Goal: Task Accomplishment & Management: Use online tool/utility

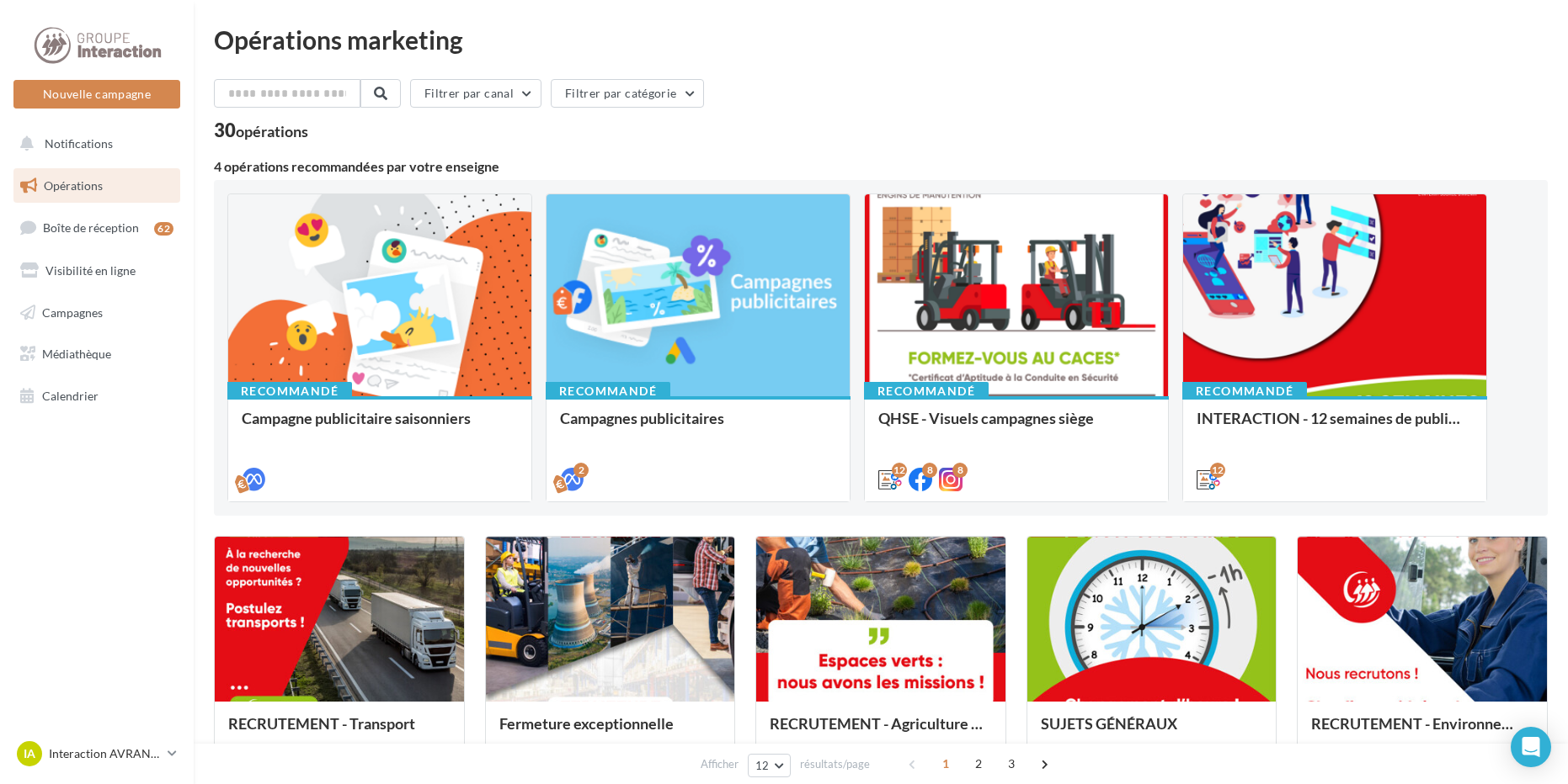
click at [823, 48] on div "Opérations marketing" at bounding box center [881, 40] width 1334 height 25
click at [255, 90] on input "text" at bounding box center [288, 93] width 148 height 28
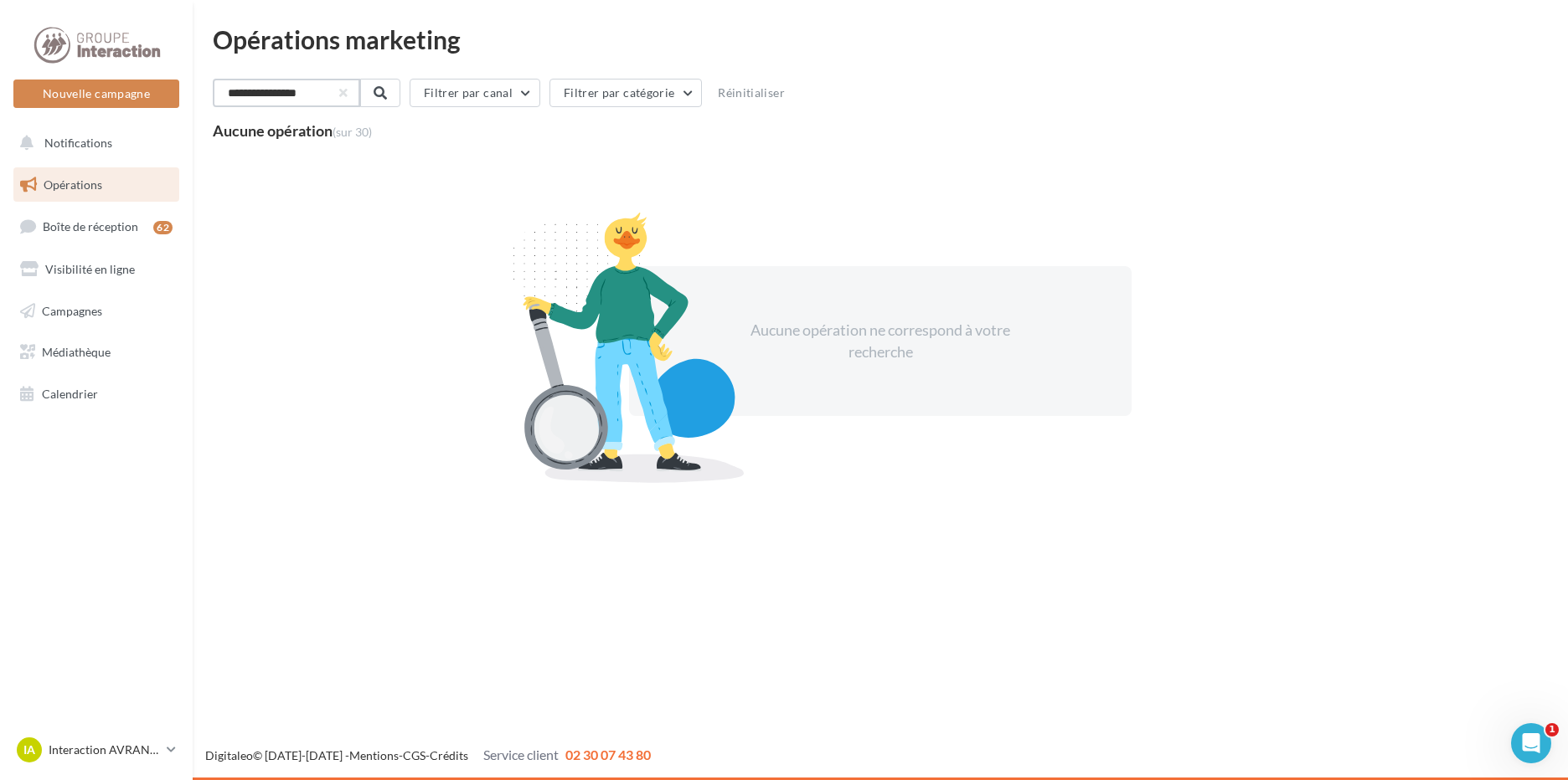
click at [341, 95] on input "**********" at bounding box center [286, 93] width 147 height 28
type input "**********"
click at [345, 90] on button "button" at bounding box center [341, 93] width 7 height 7
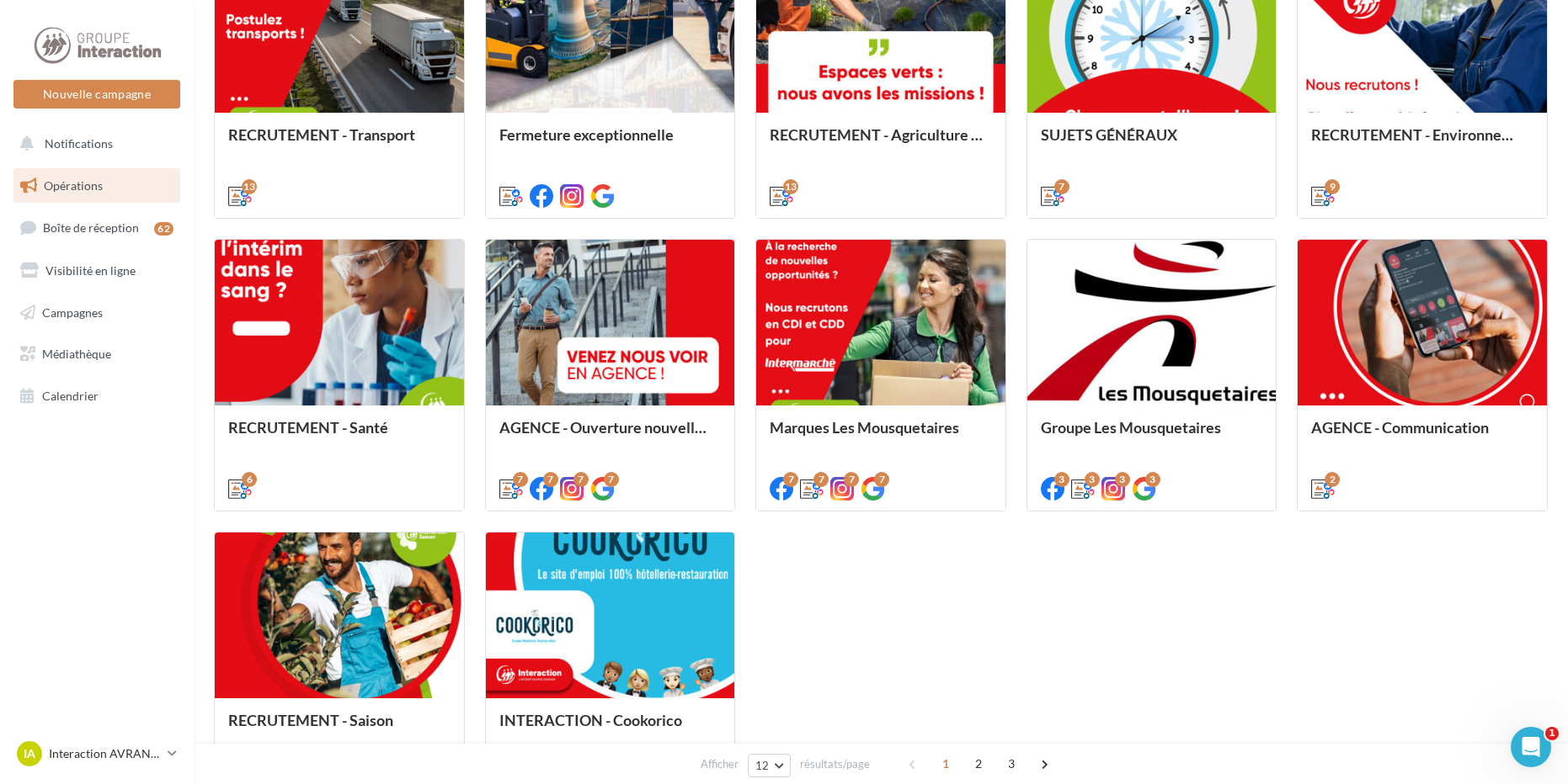
scroll to position [749, 0]
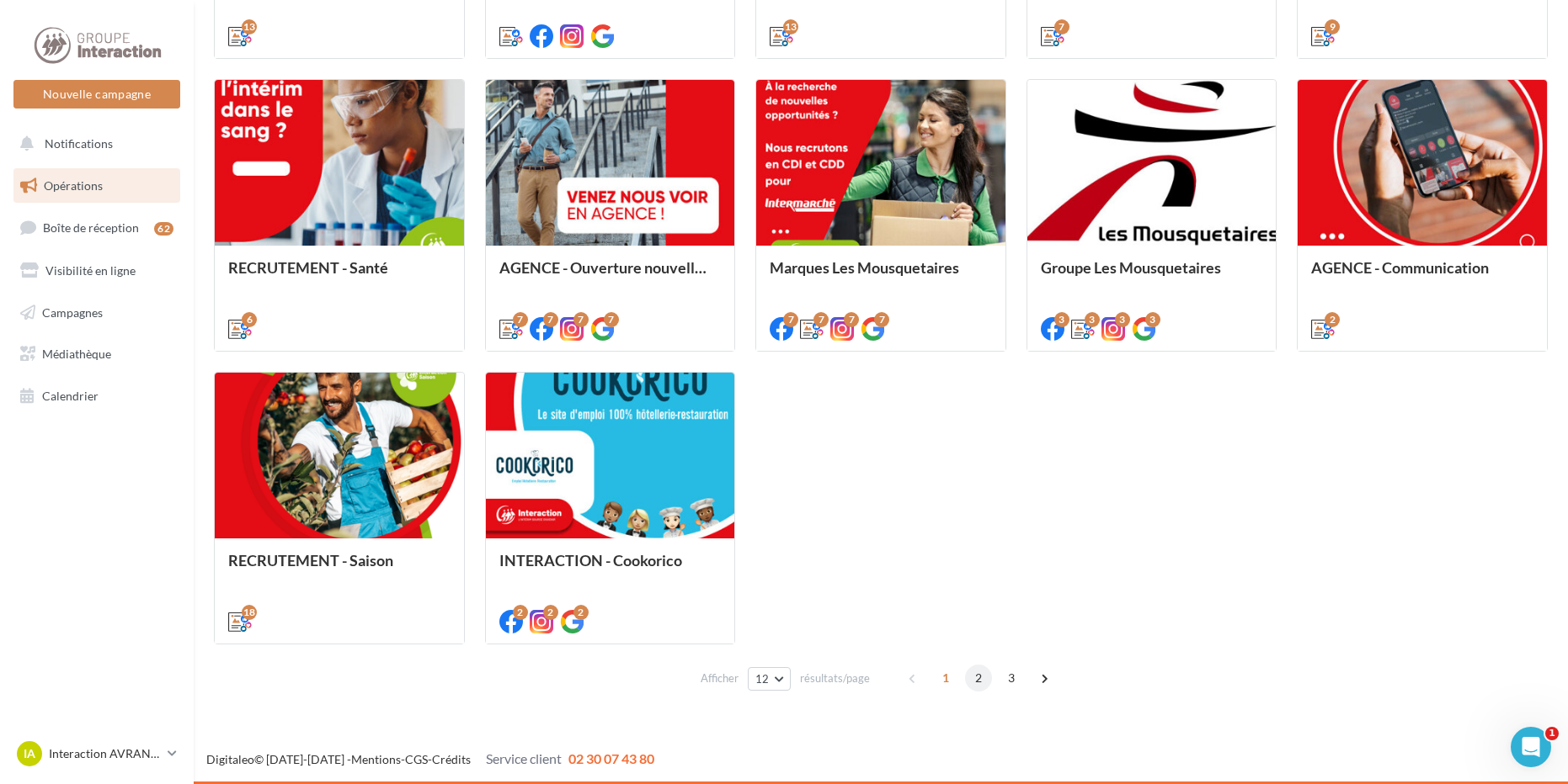
click at [972, 675] on span "2" at bounding box center [978, 678] width 27 height 27
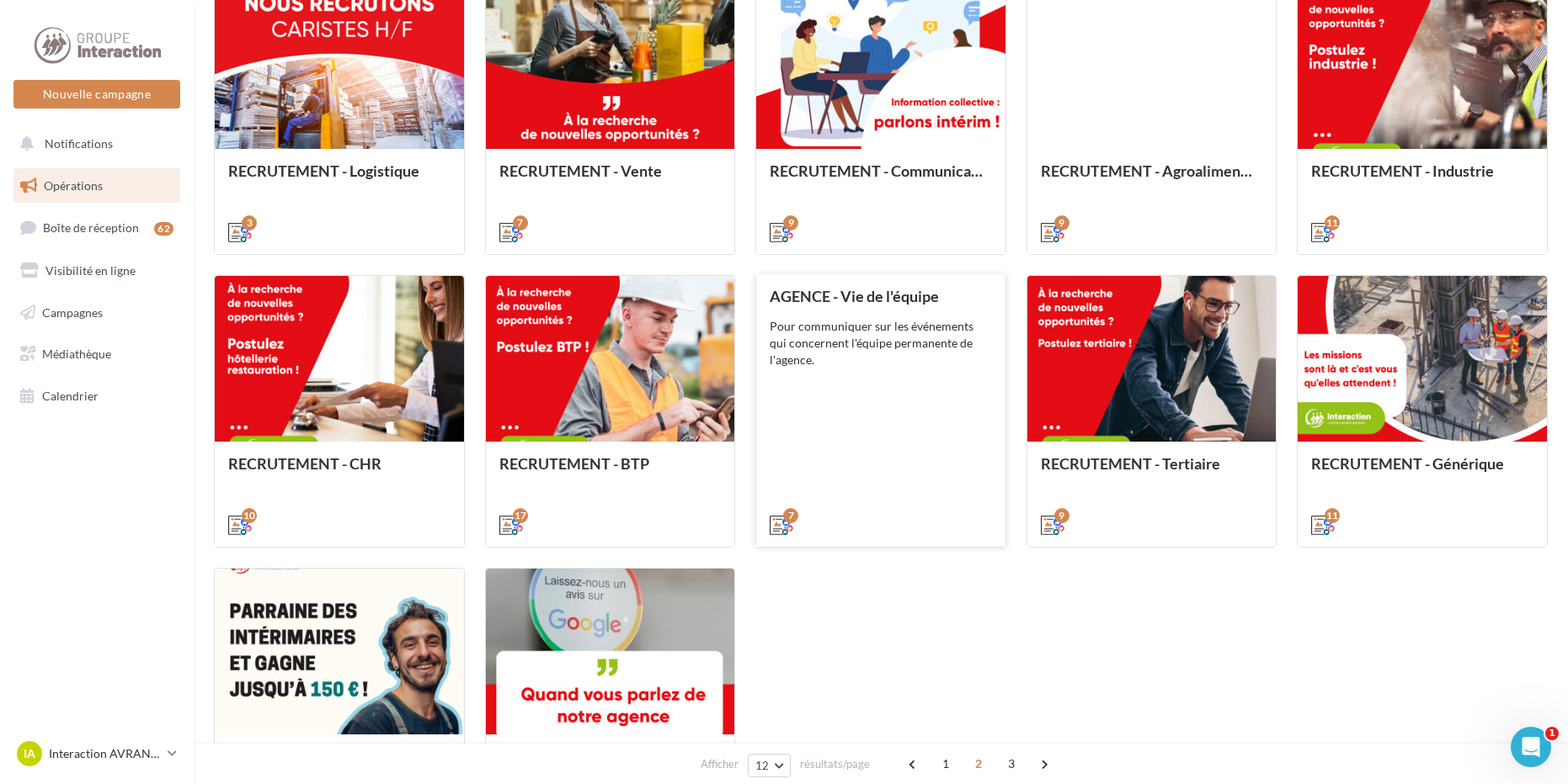
scroll to position [721, 0]
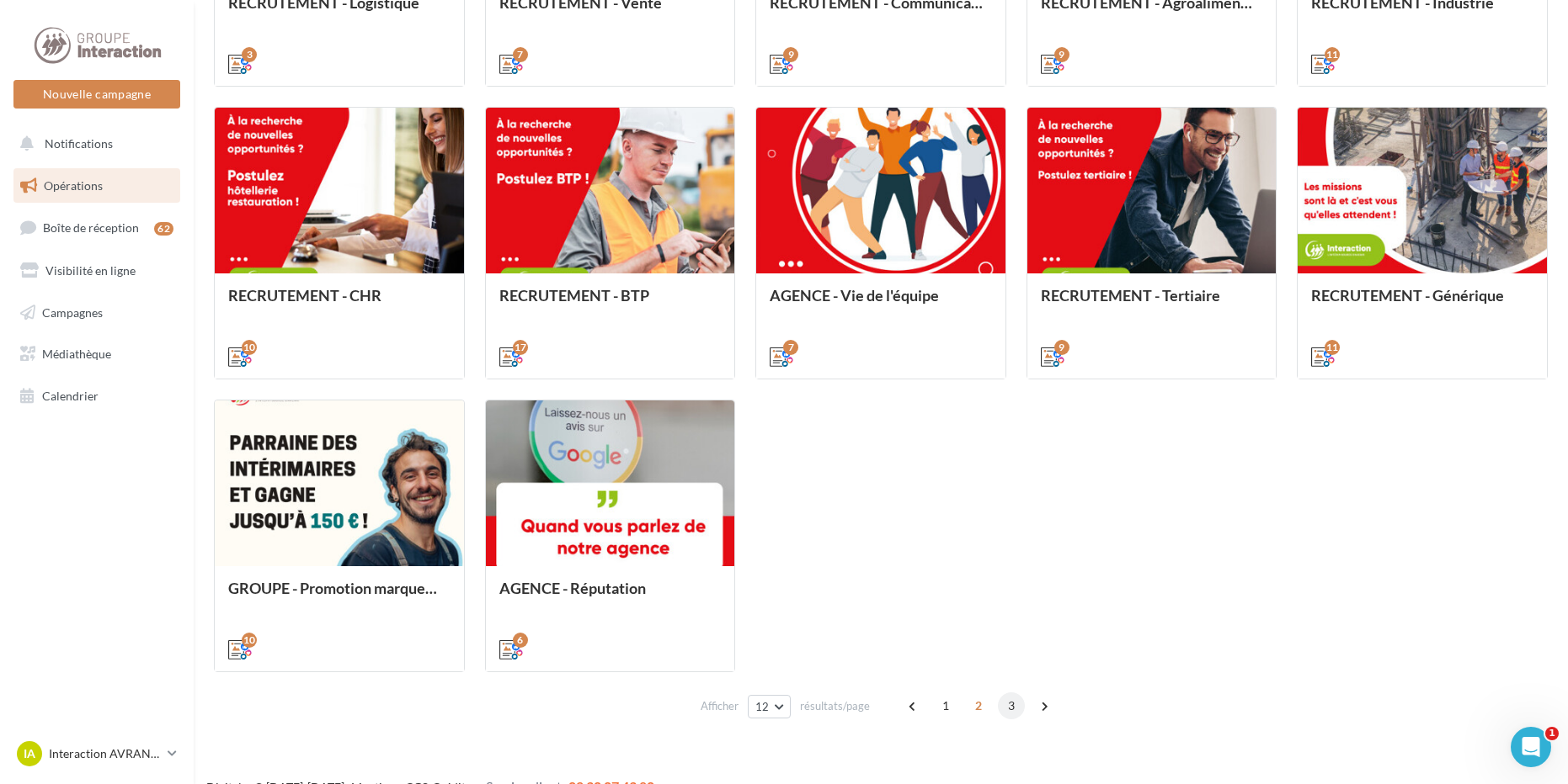
click at [1002, 707] on span "3" at bounding box center [1011, 706] width 27 height 27
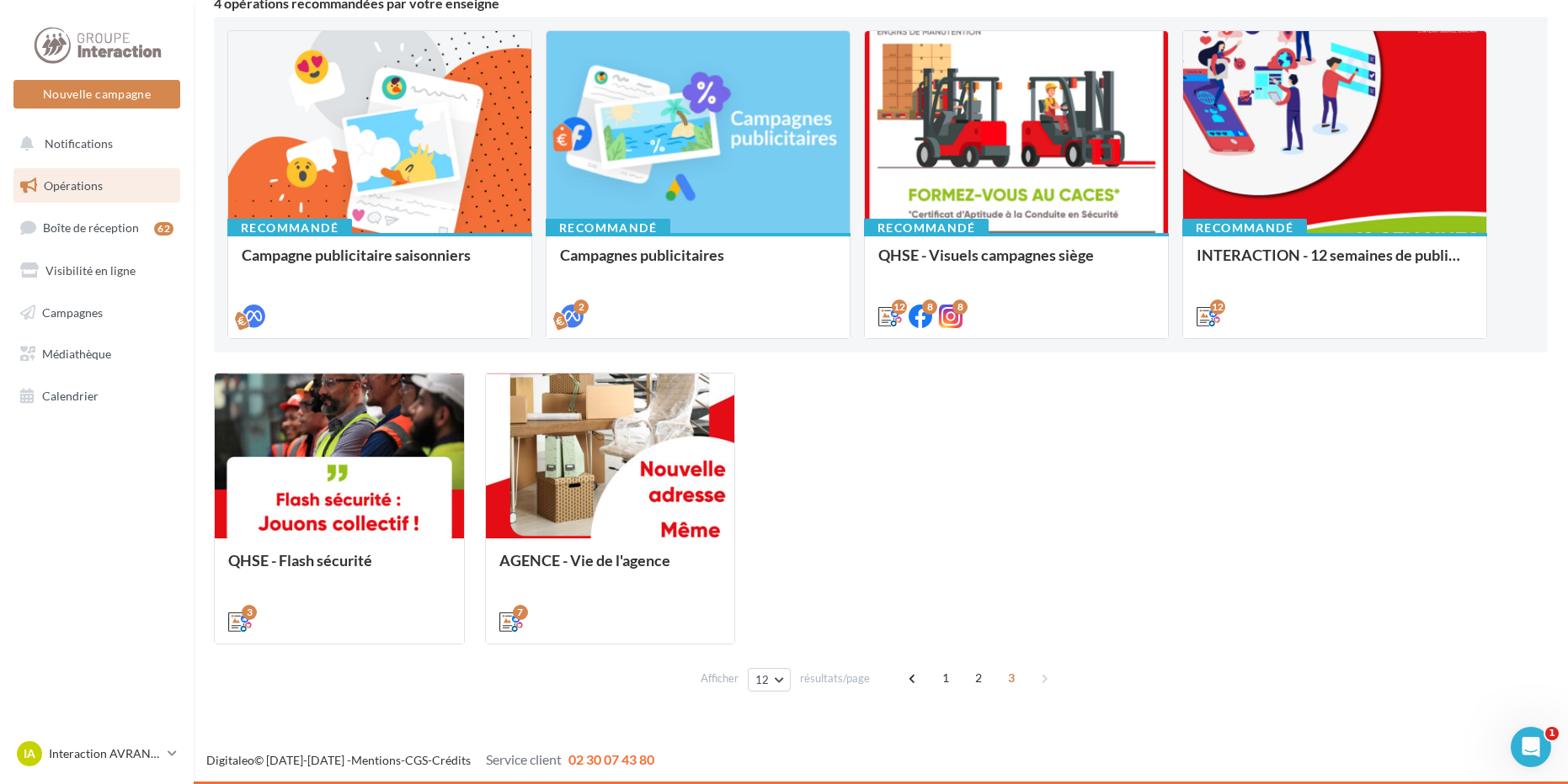
scroll to position [163, 0]
click at [949, 680] on span "1" at bounding box center [946, 678] width 27 height 27
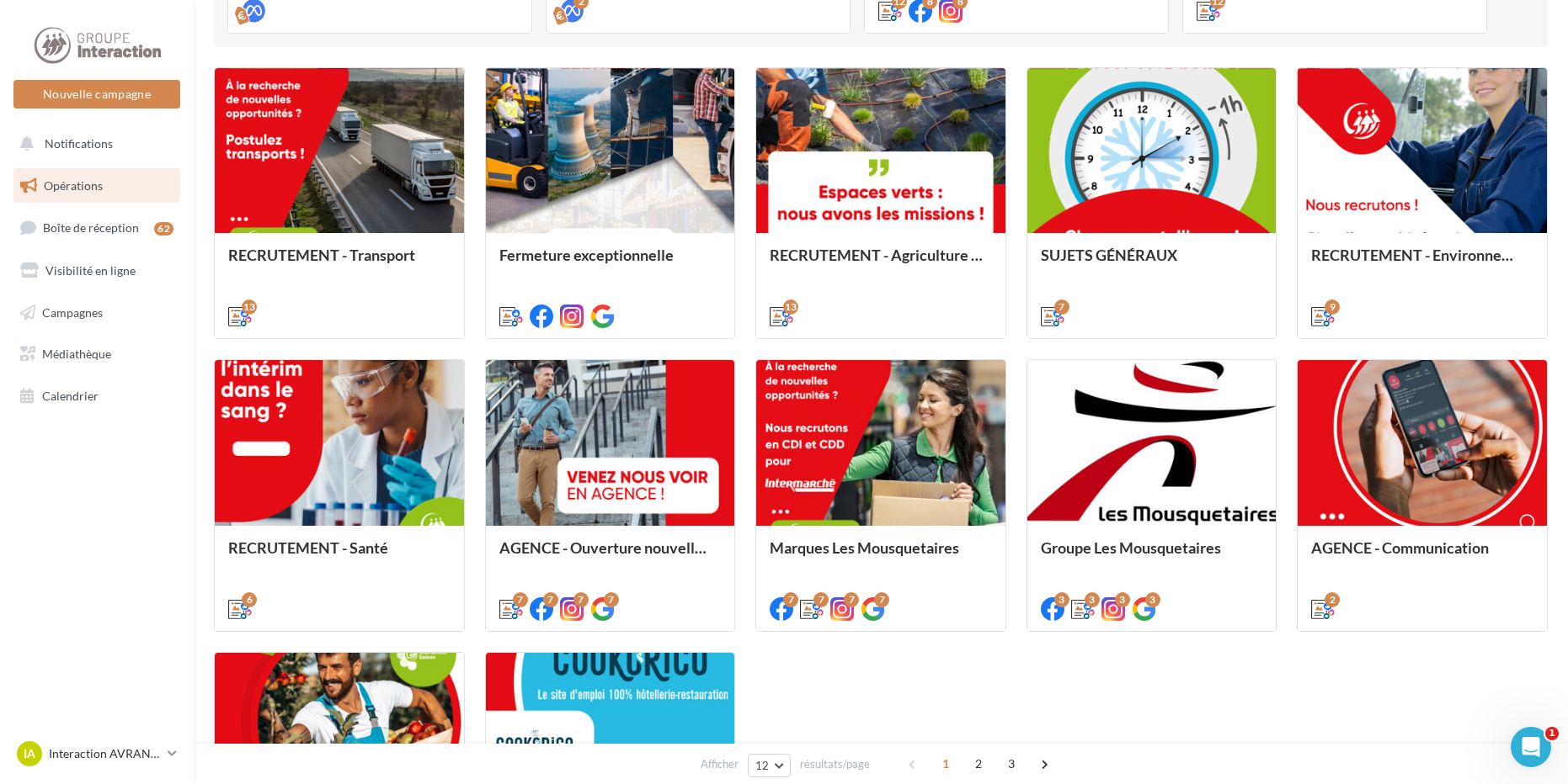
scroll to position [637, 0]
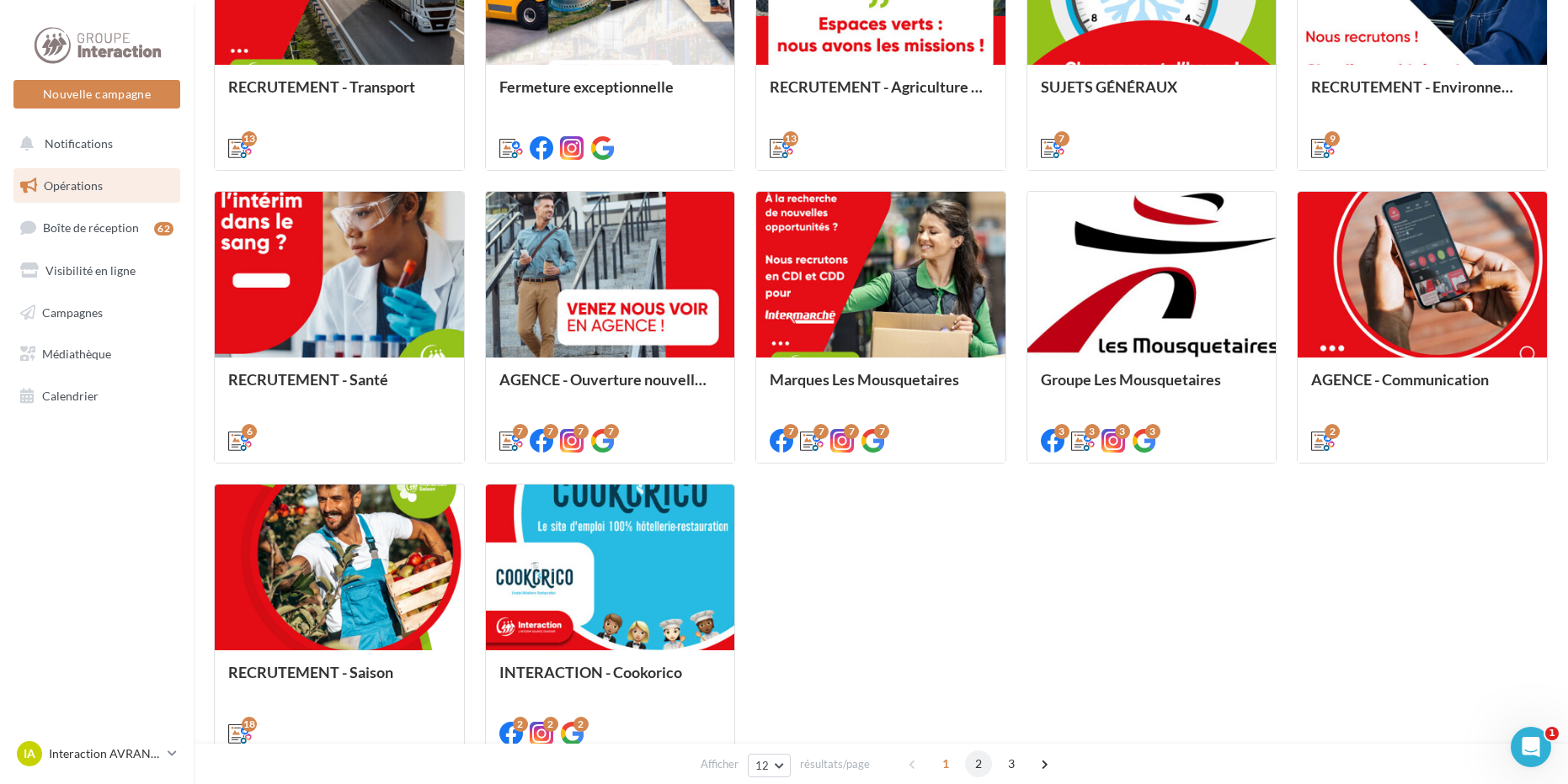
click at [976, 760] on span "2" at bounding box center [978, 764] width 27 height 27
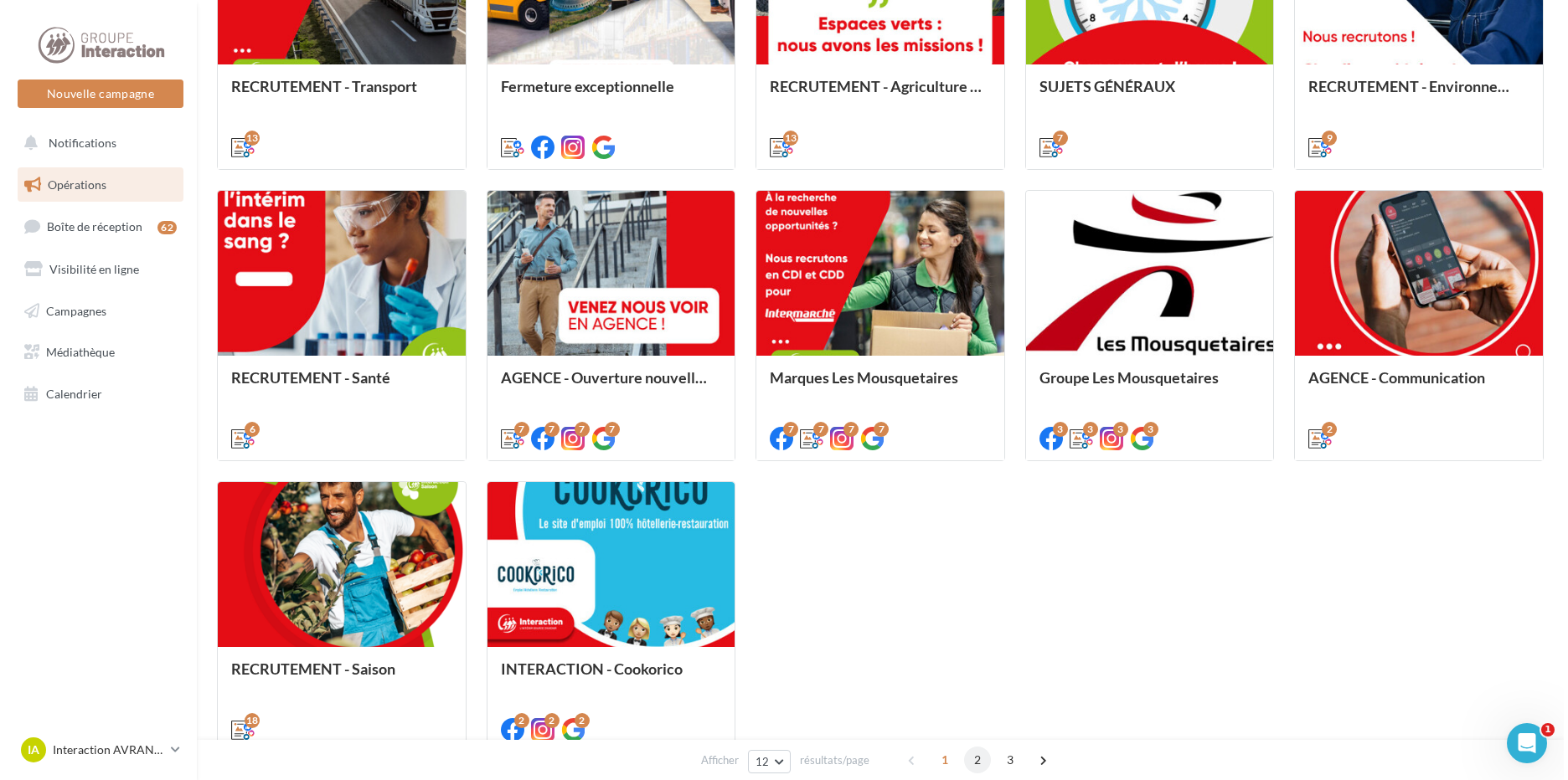
scroll to position [466, 0]
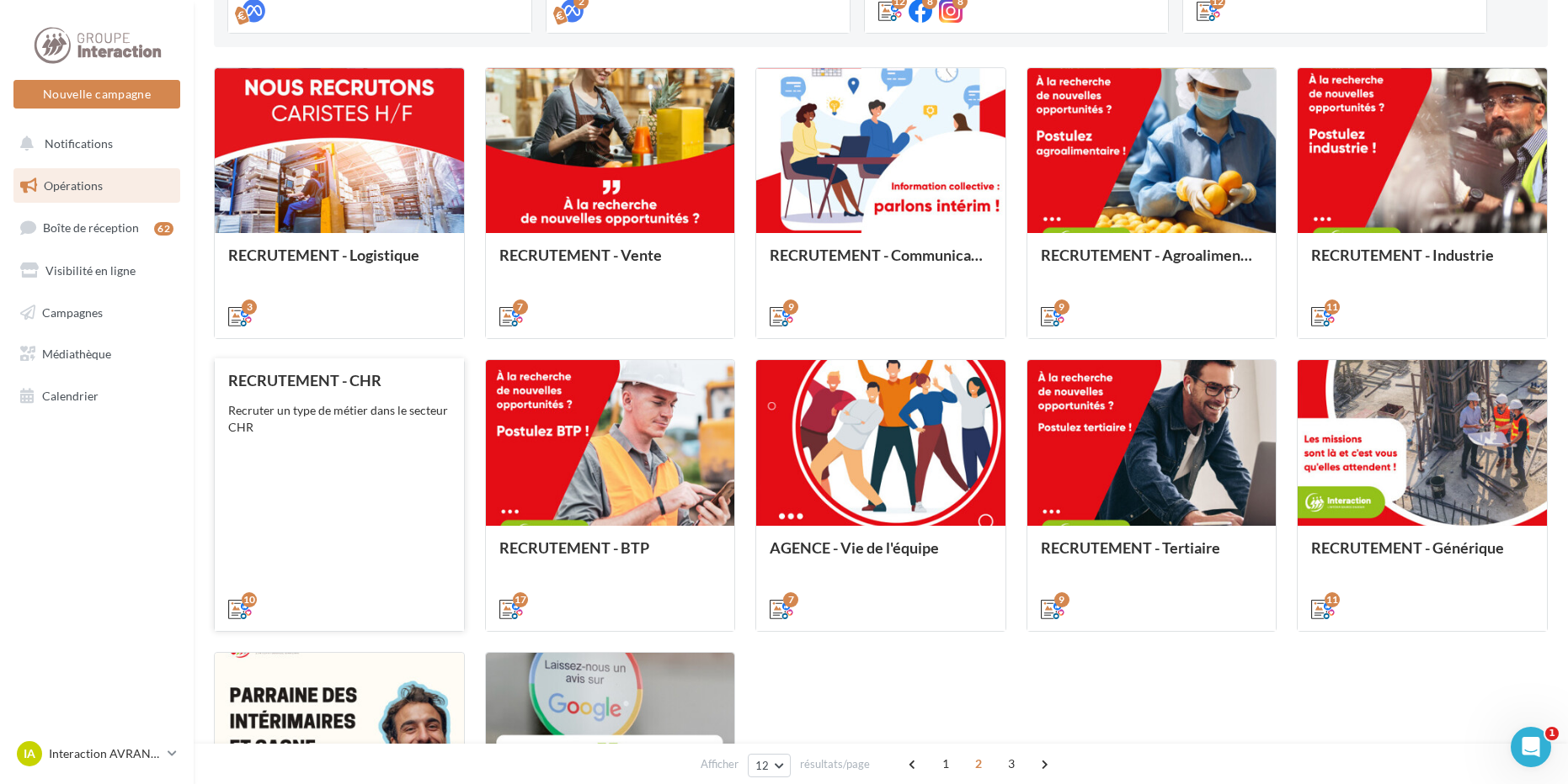
click at [301, 468] on div "RECRUTEMENT - CHR Recruter un type de métier dans le secteur CHR" at bounding box center [339, 494] width 223 height 244
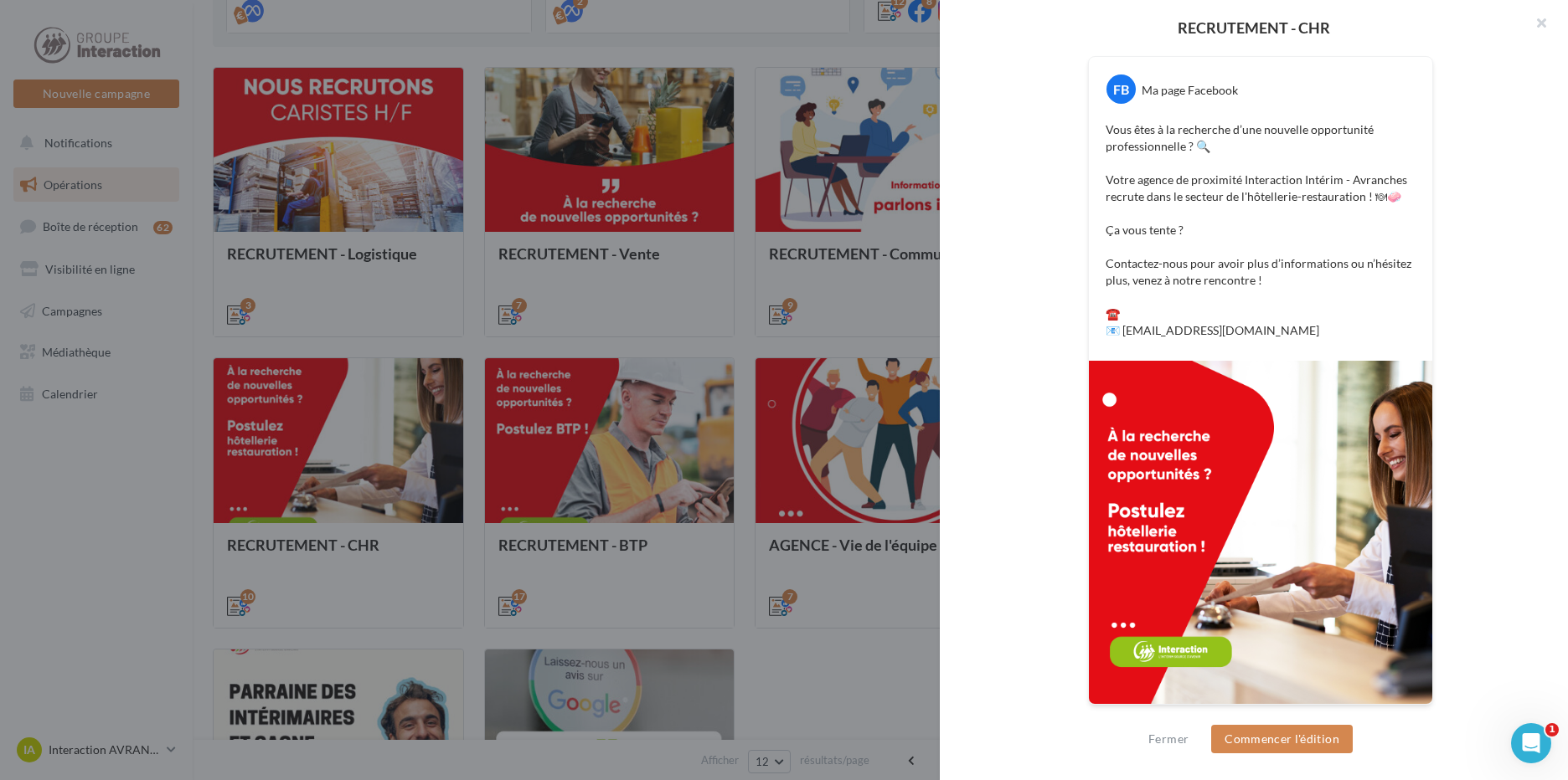
scroll to position [1, 0]
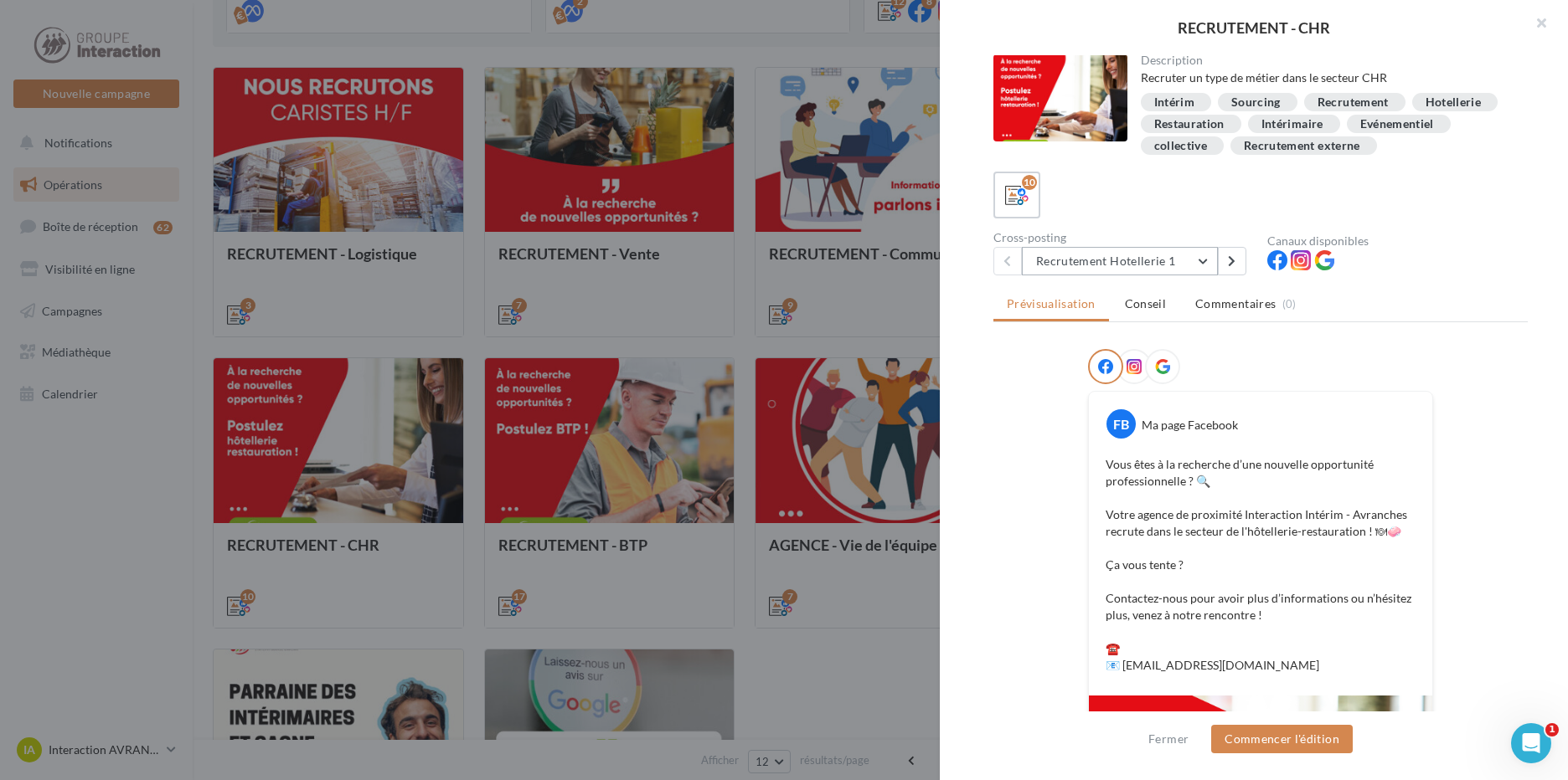
click at [1182, 254] on button "Recrutement Hotellerie 1" at bounding box center [1120, 261] width 196 height 28
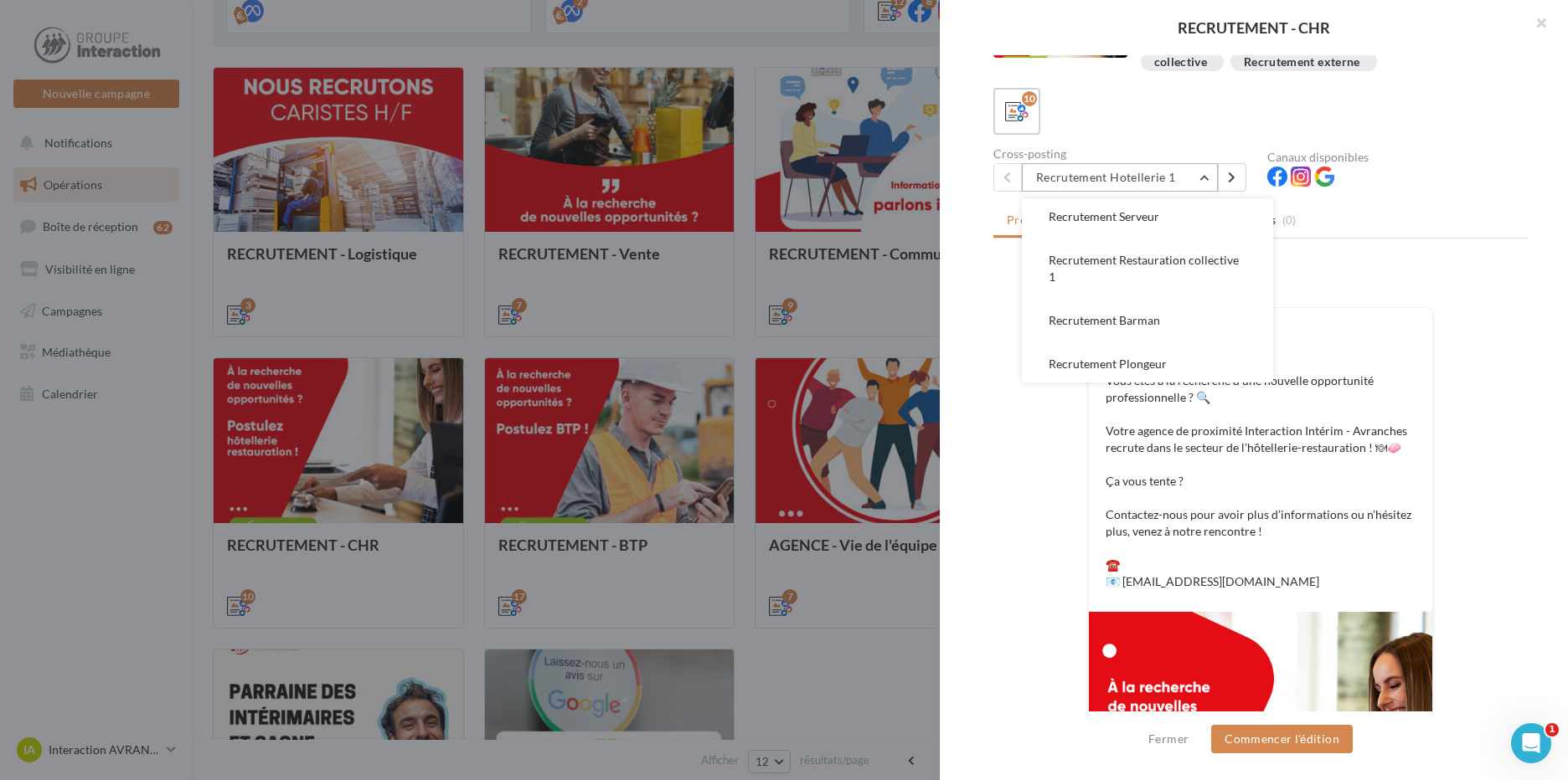
scroll to position [51, 0]
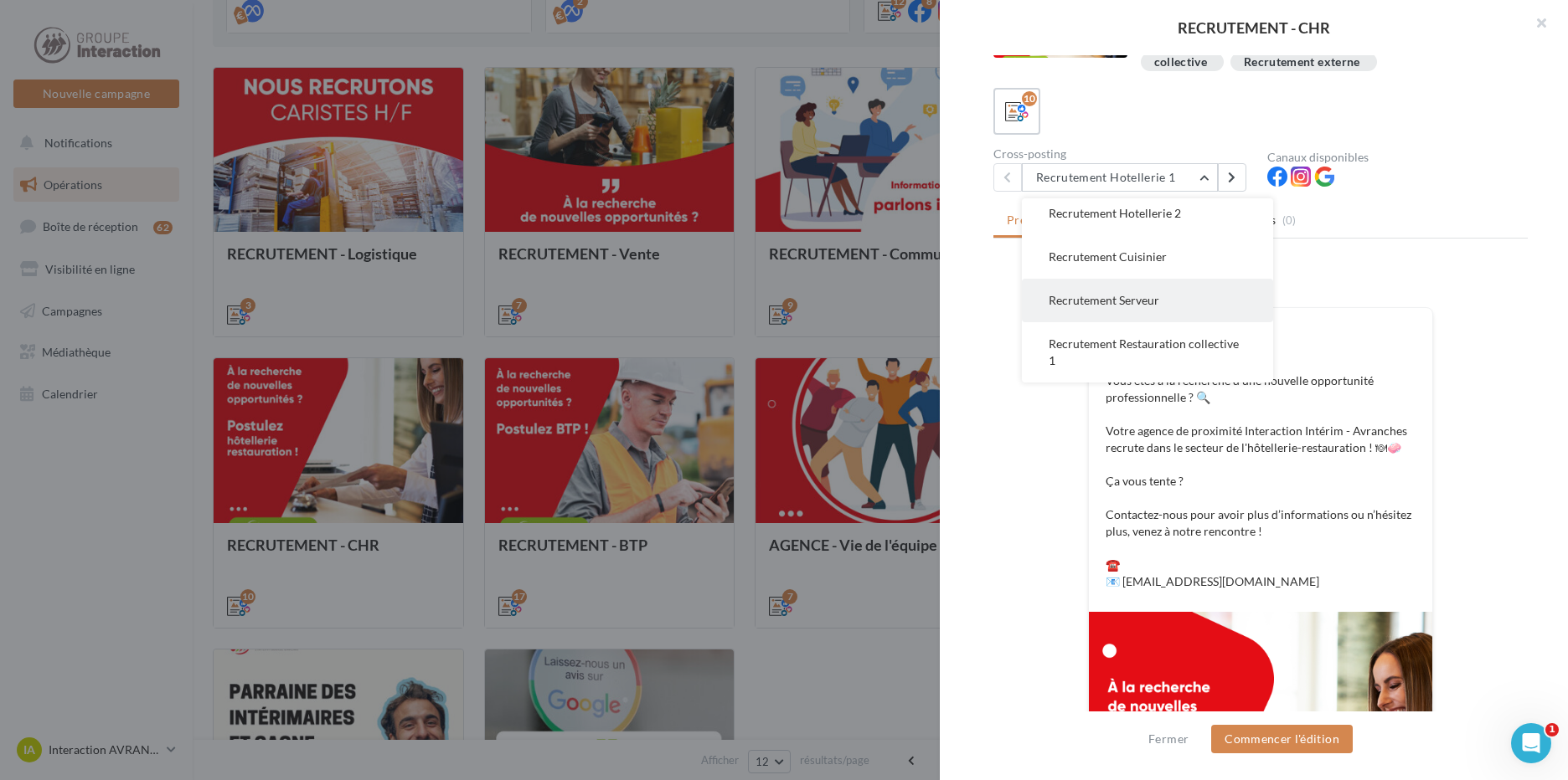
click at [1155, 301] on span "Recrutement Serveur" at bounding box center [1104, 300] width 111 height 14
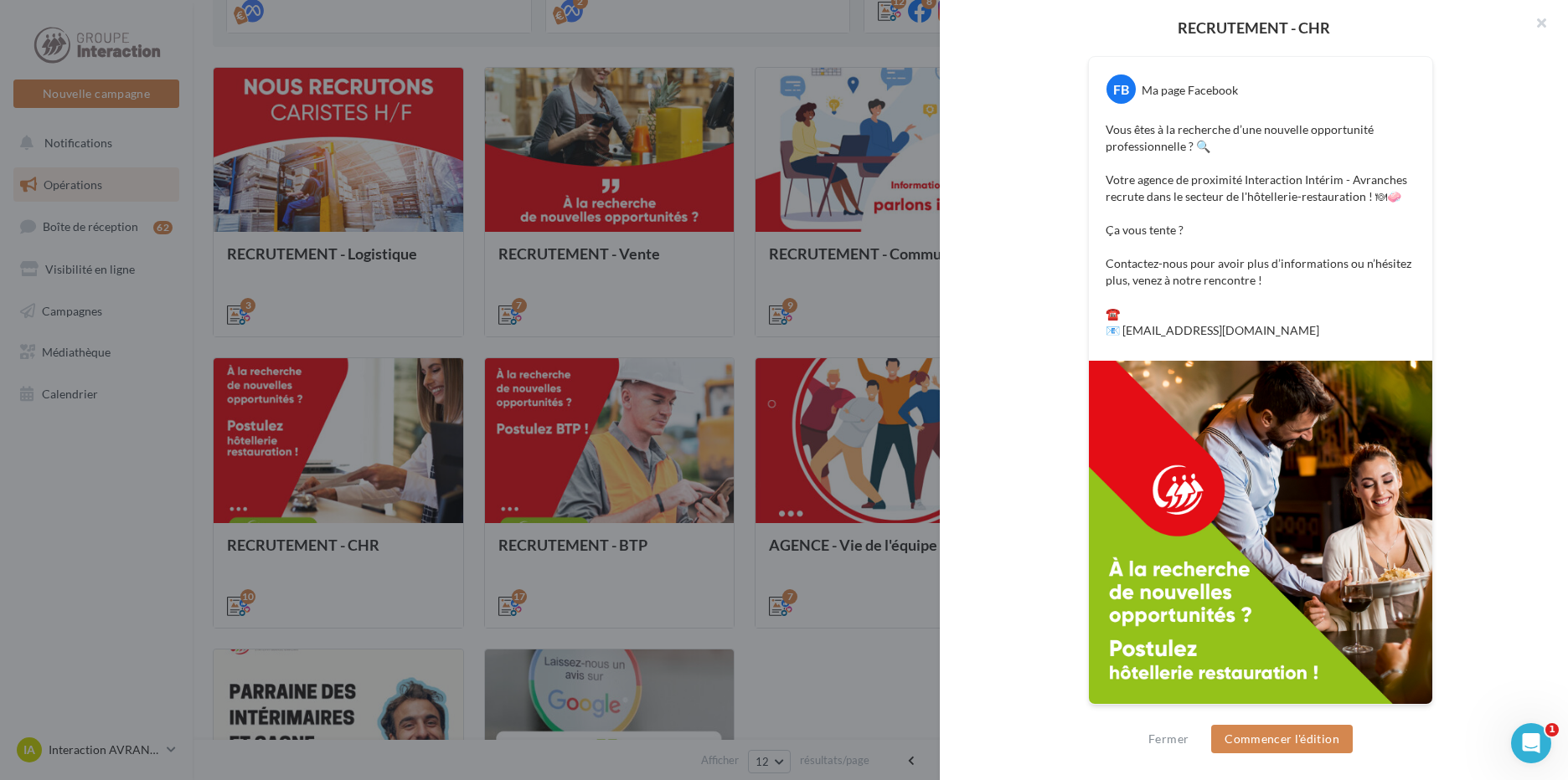
scroll to position [84, 0]
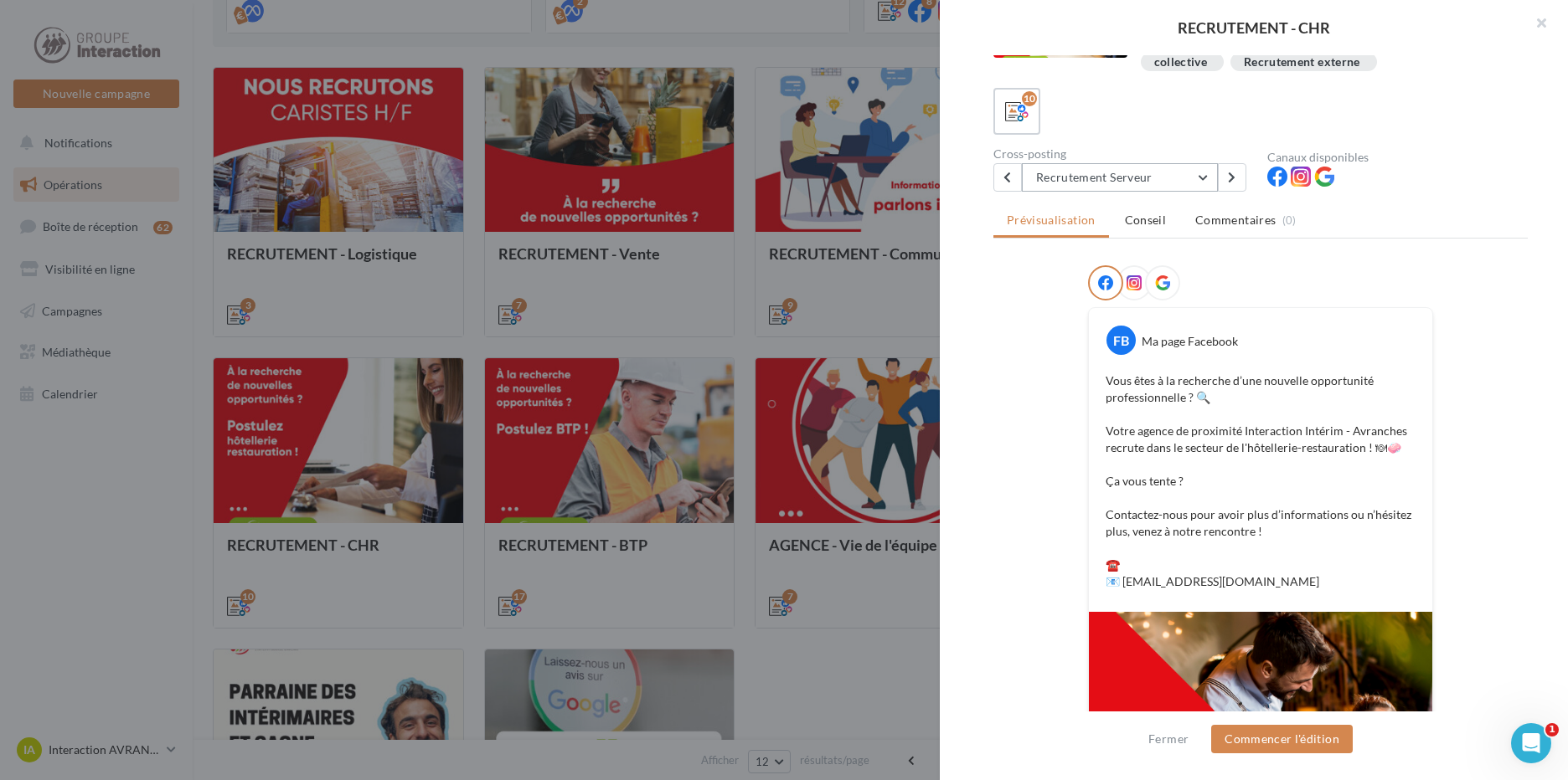
click at [1137, 177] on button "Recrutement Serveur" at bounding box center [1120, 177] width 196 height 28
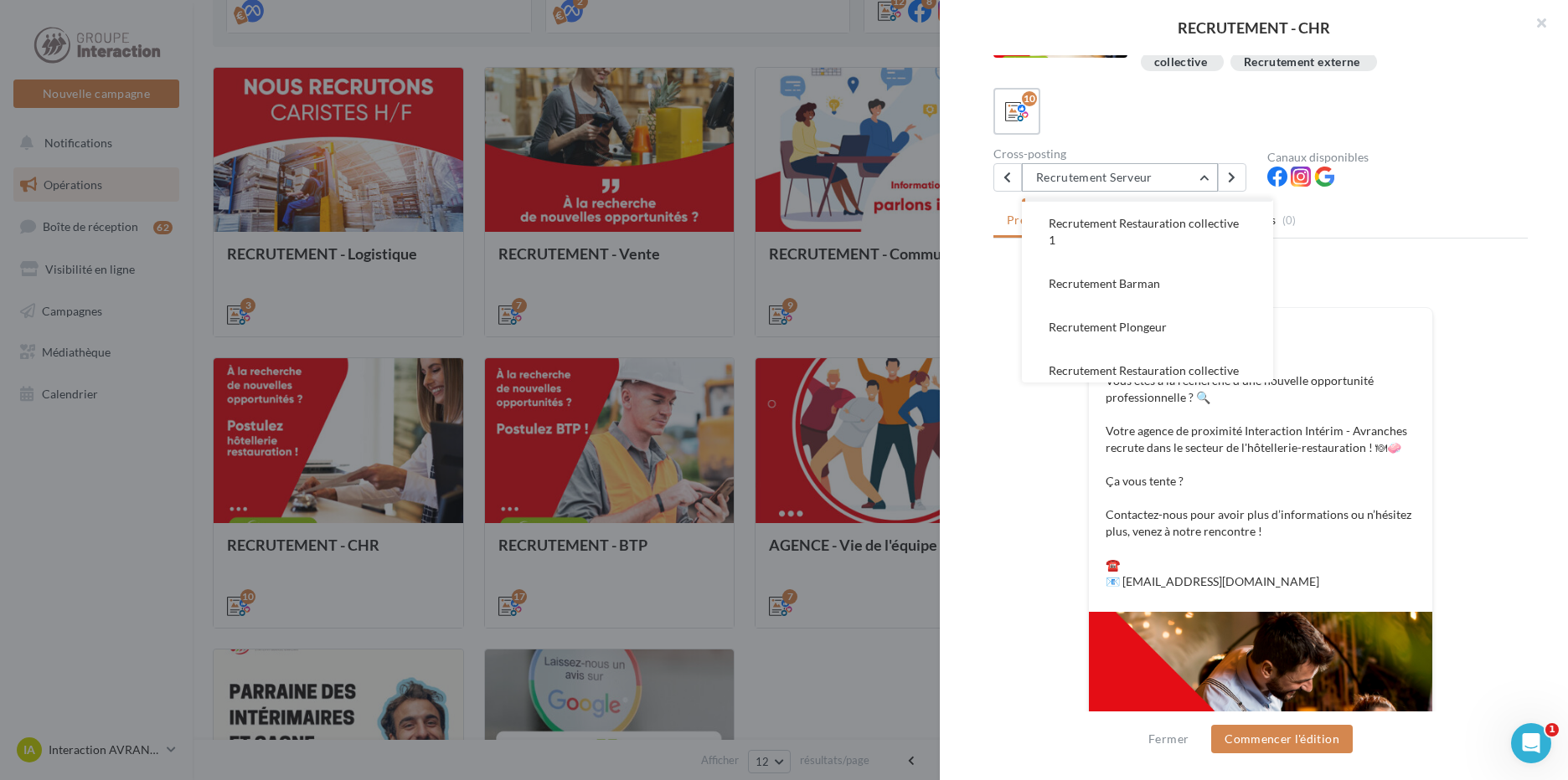
scroll to position [301, 0]
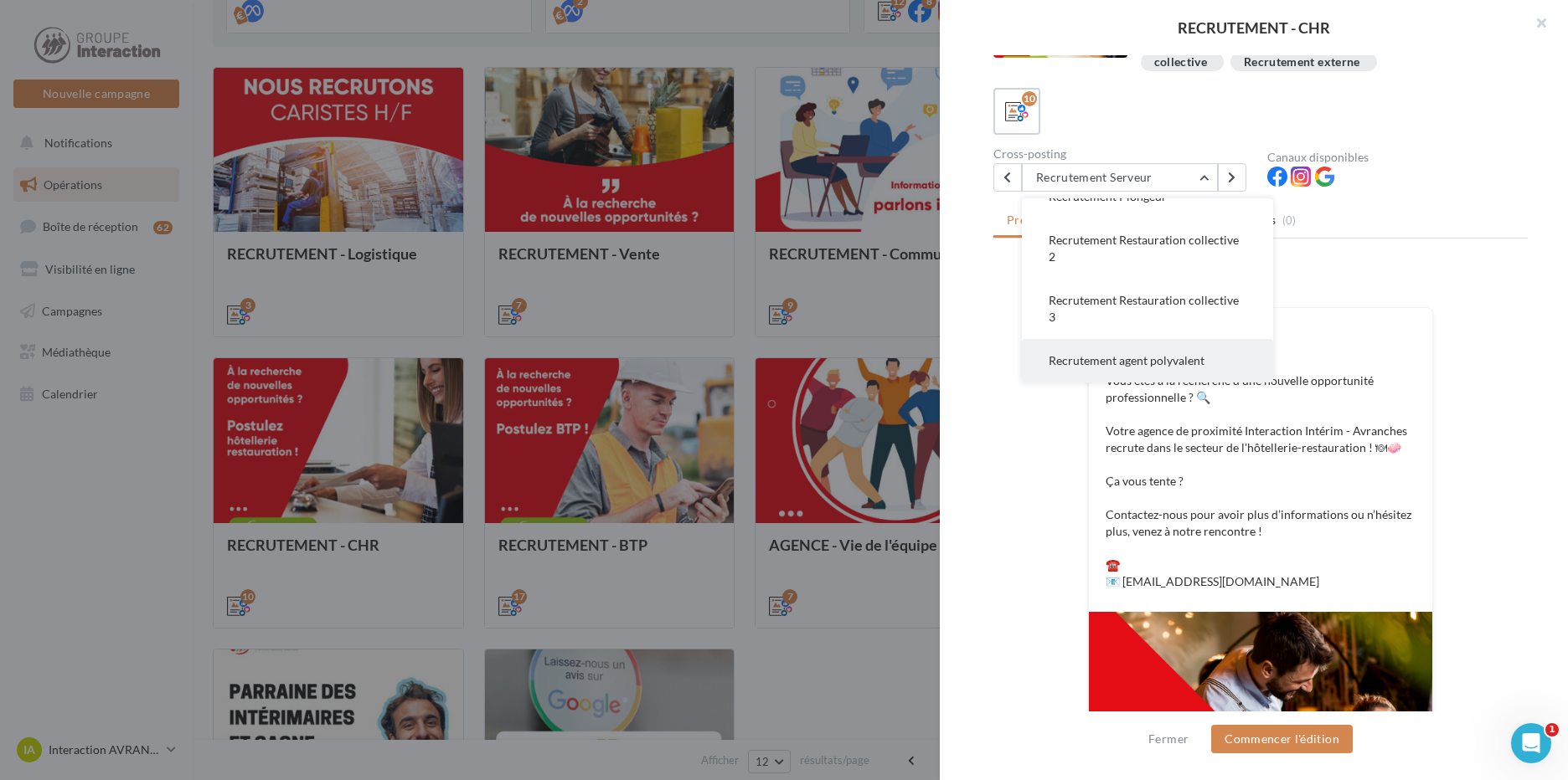
click at [1133, 349] on button "Recrutement agent polyvalent" at bounding box center [1148, 361] width 251 height 43
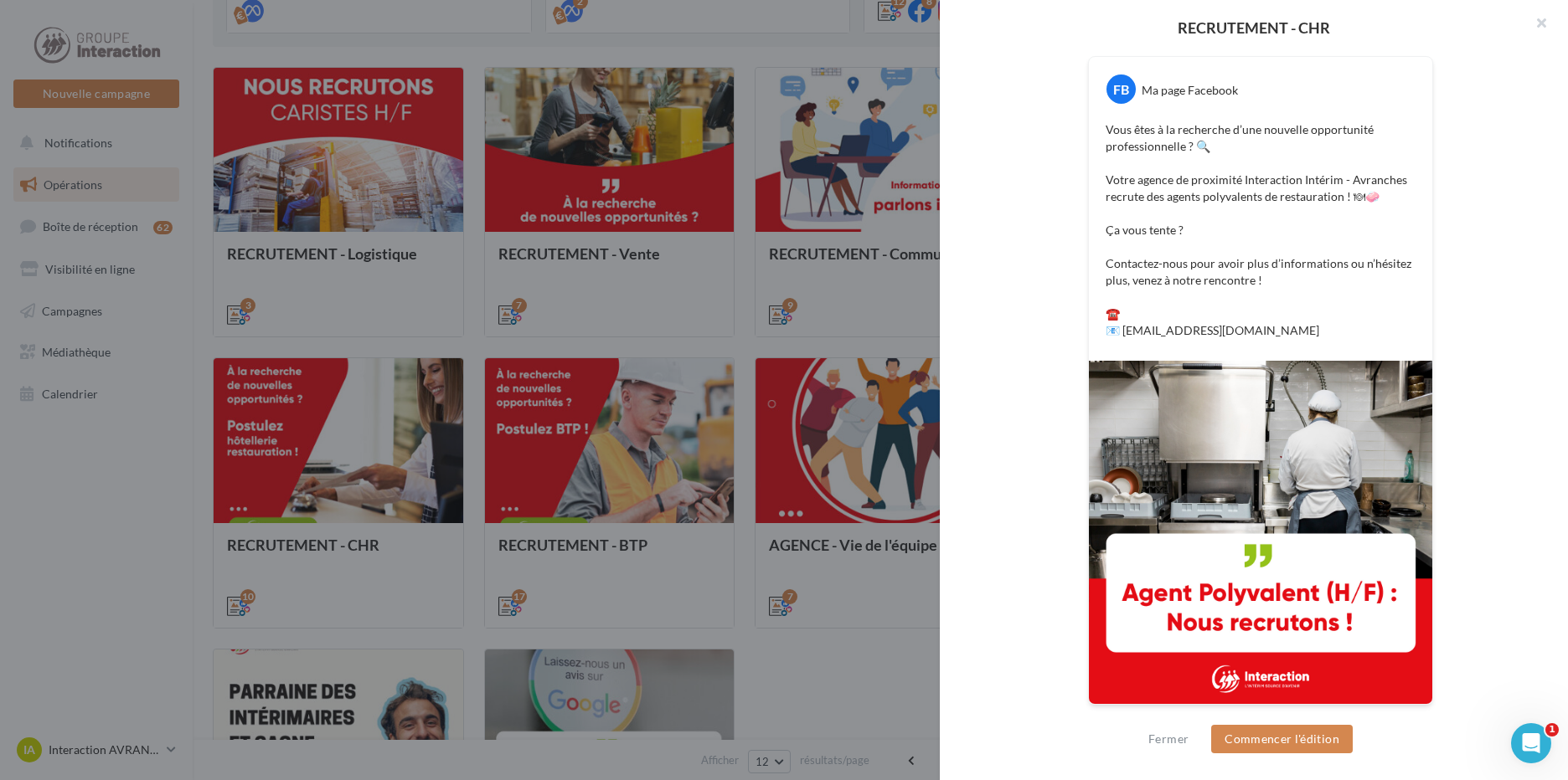
scroll to position [84, 0]
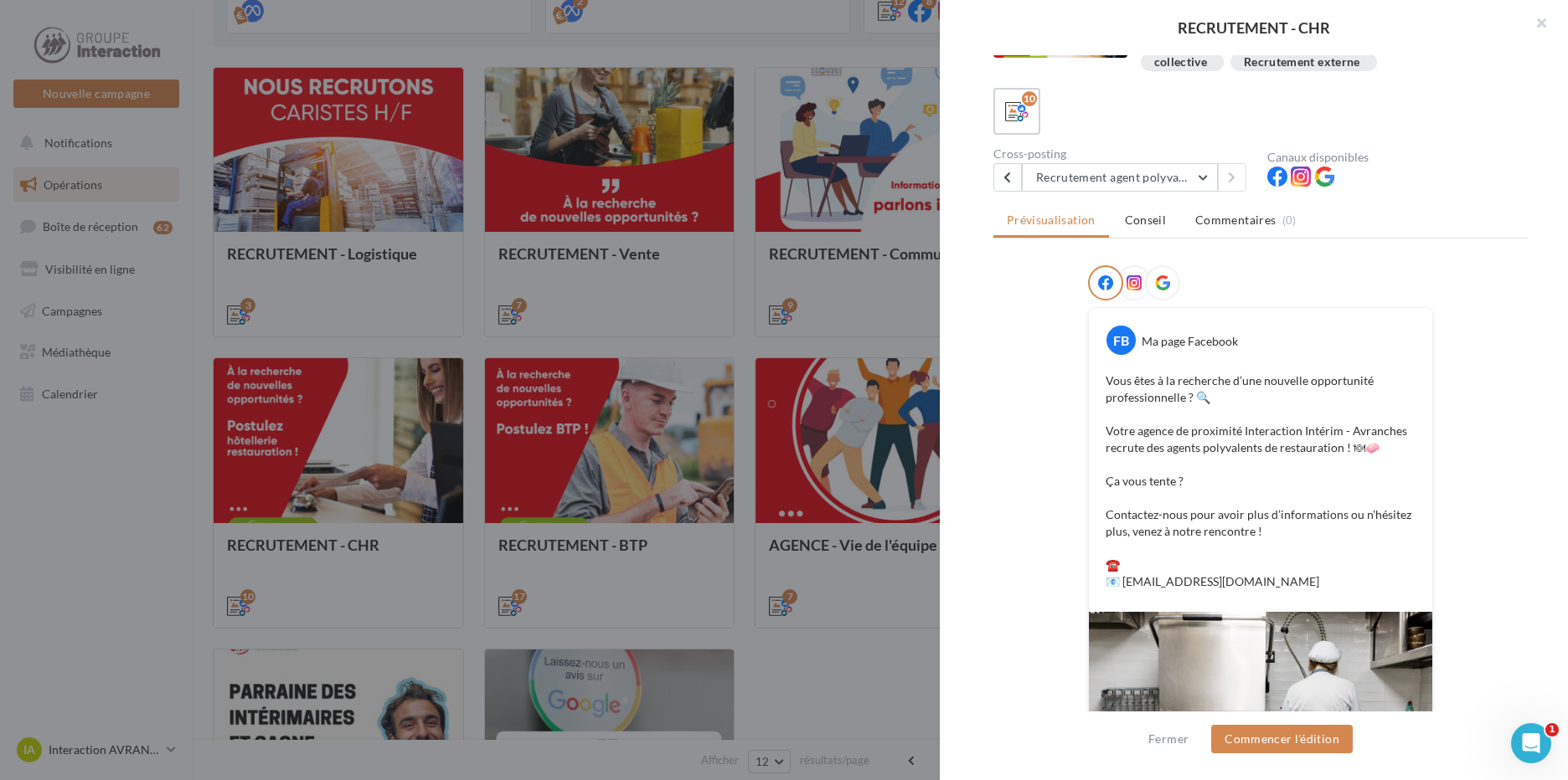
click at [1114, 155] on div "Cross-posting" at bounding box center [1123, 154] width 261 height 12
click at [1126, 173] on button "Recrutement agent polyvalent" at bounding box center [1120, 177] width 196 height 28
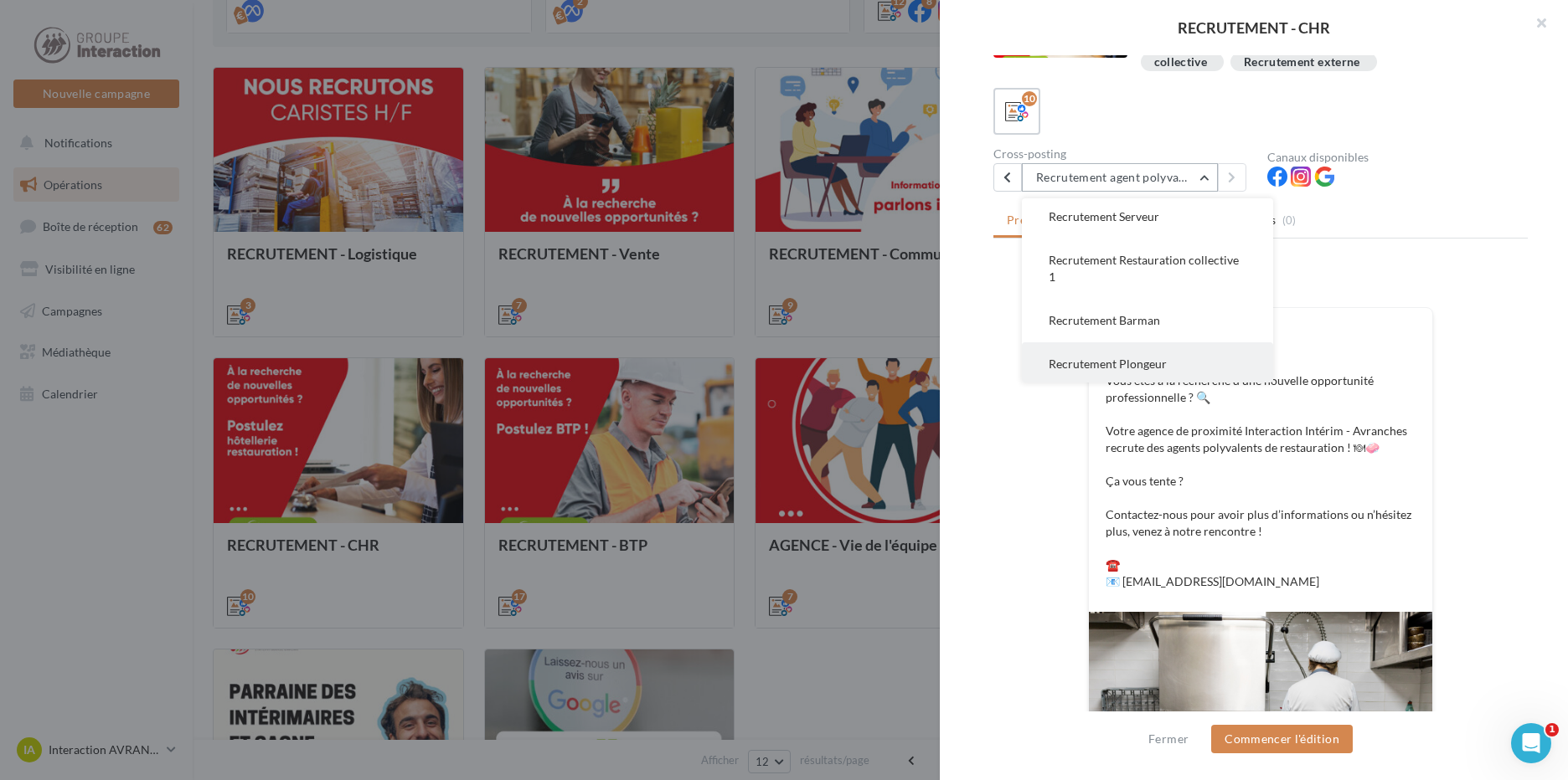
scroll to position [0, 0]
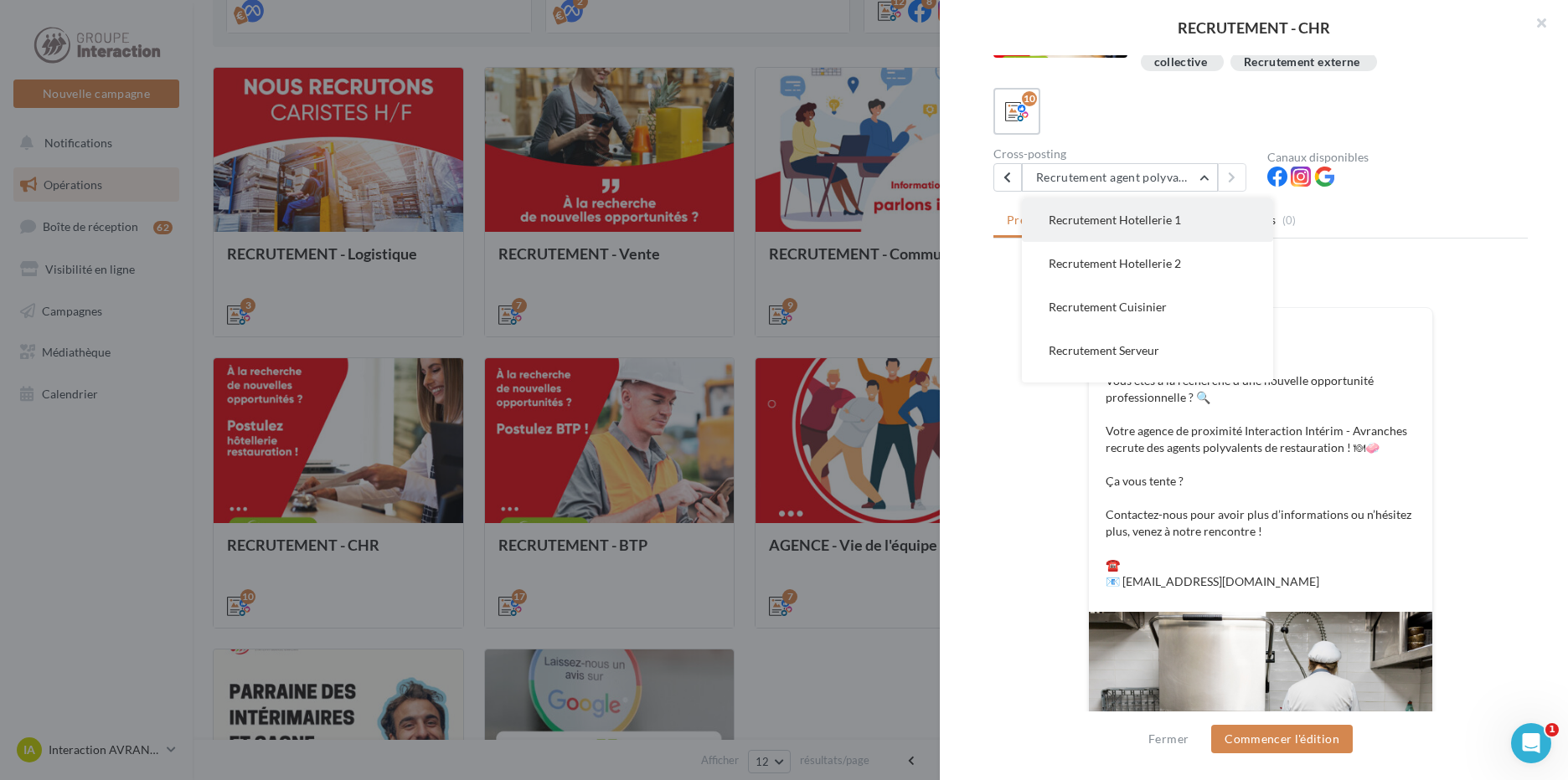
click at [1149, 230] on button "Recrutement Hotellerie 1" at bounding box center [1148, 220] width 251 height 43
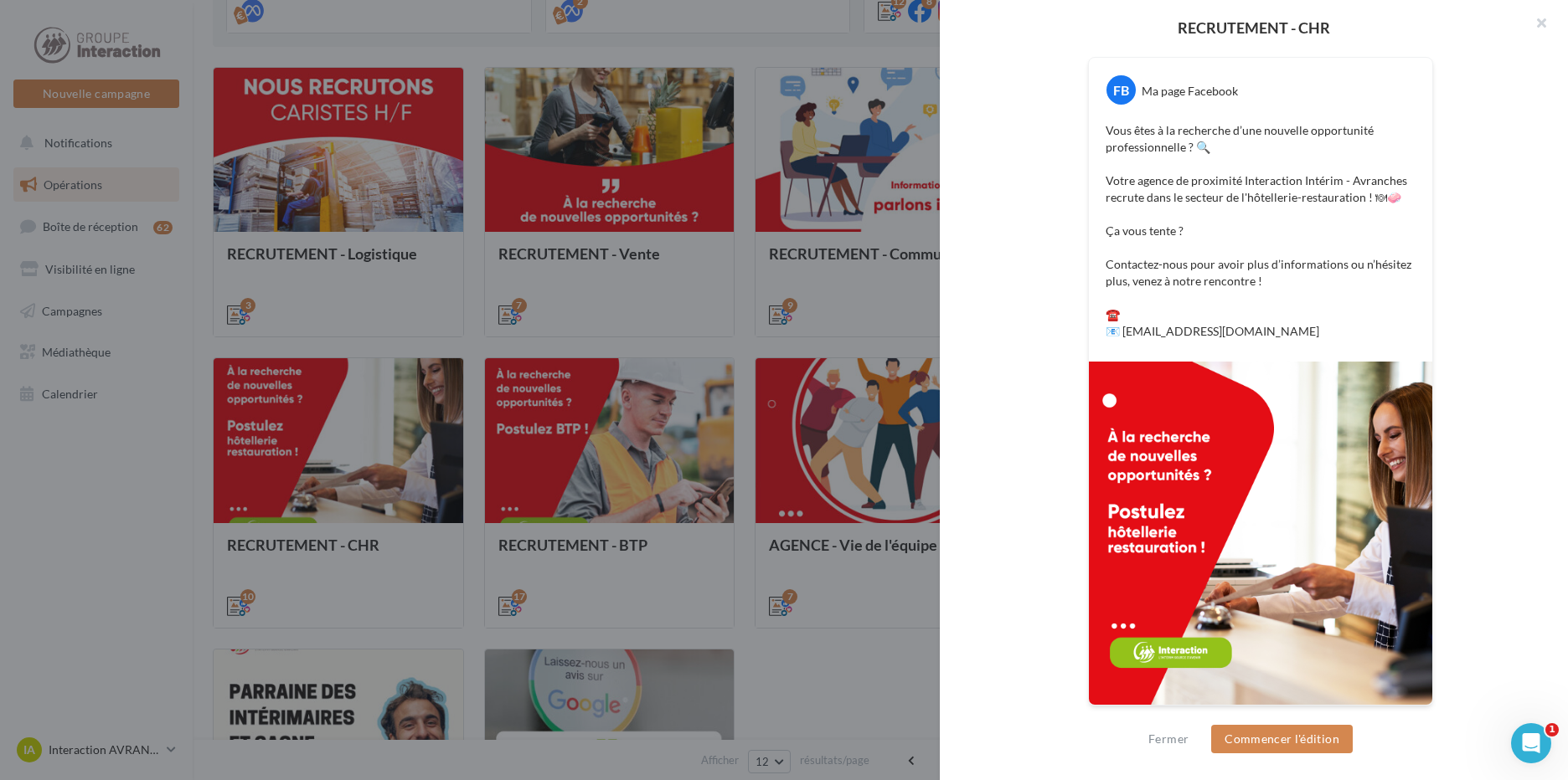
scroll to position [83, 0]
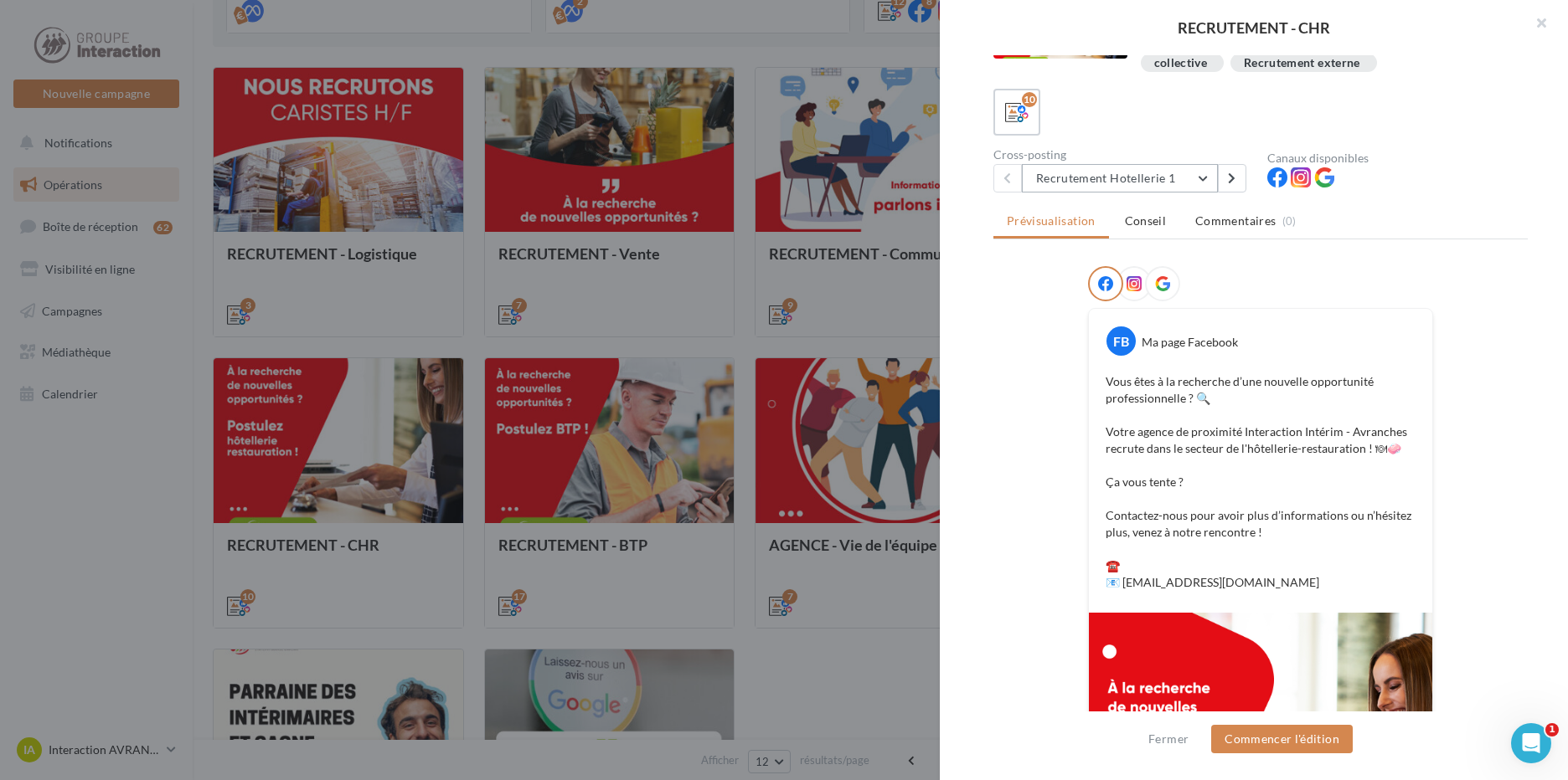
click at [1123, 184] on button "Recrutement Hotellerie 1" at bounding box center [1120, 178] width 196 height 28
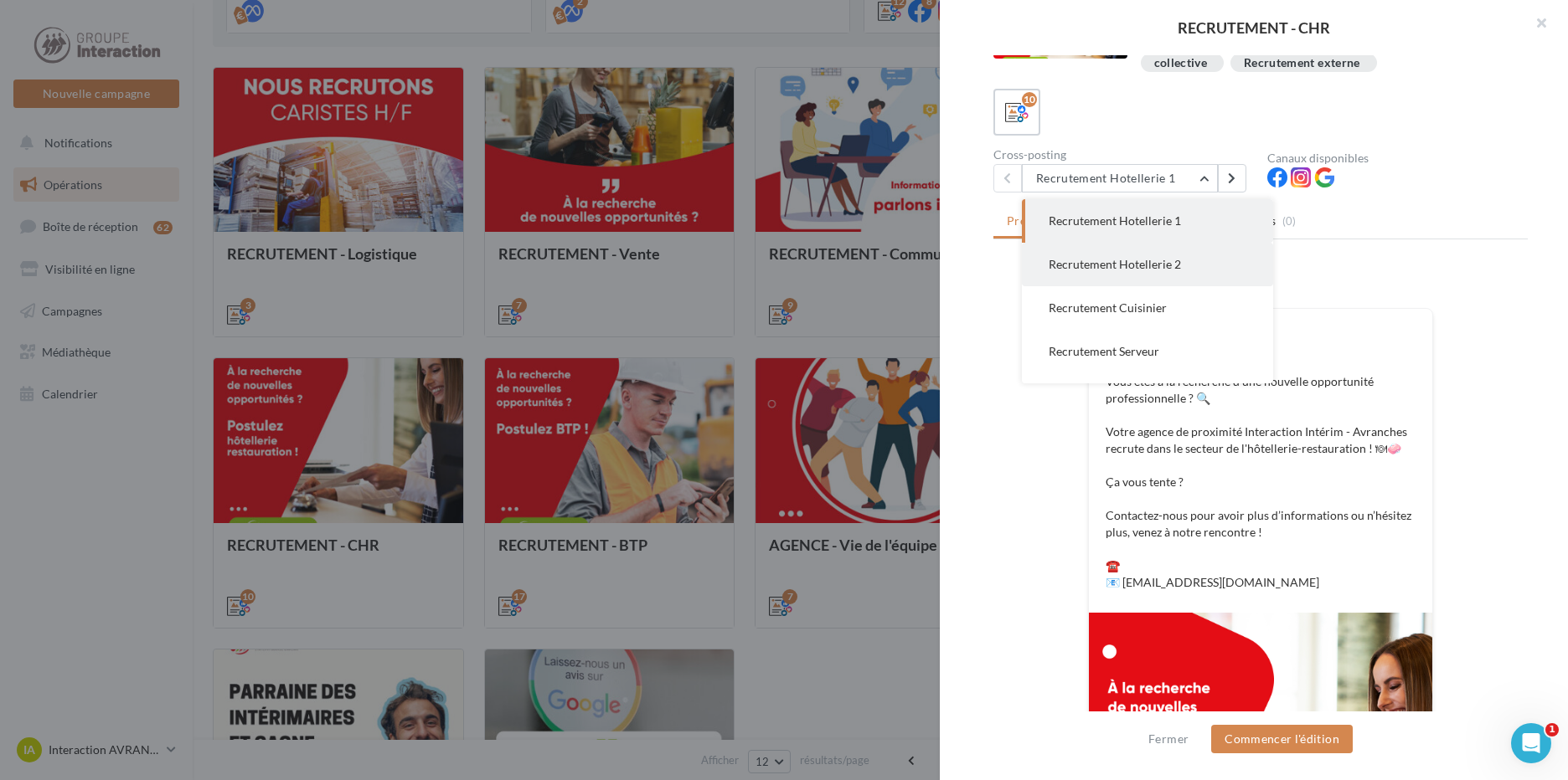
click at [1127, 254] on button "Recrutement Hotellerie 2" at bounding box center [1148, 264] width 251 height 43
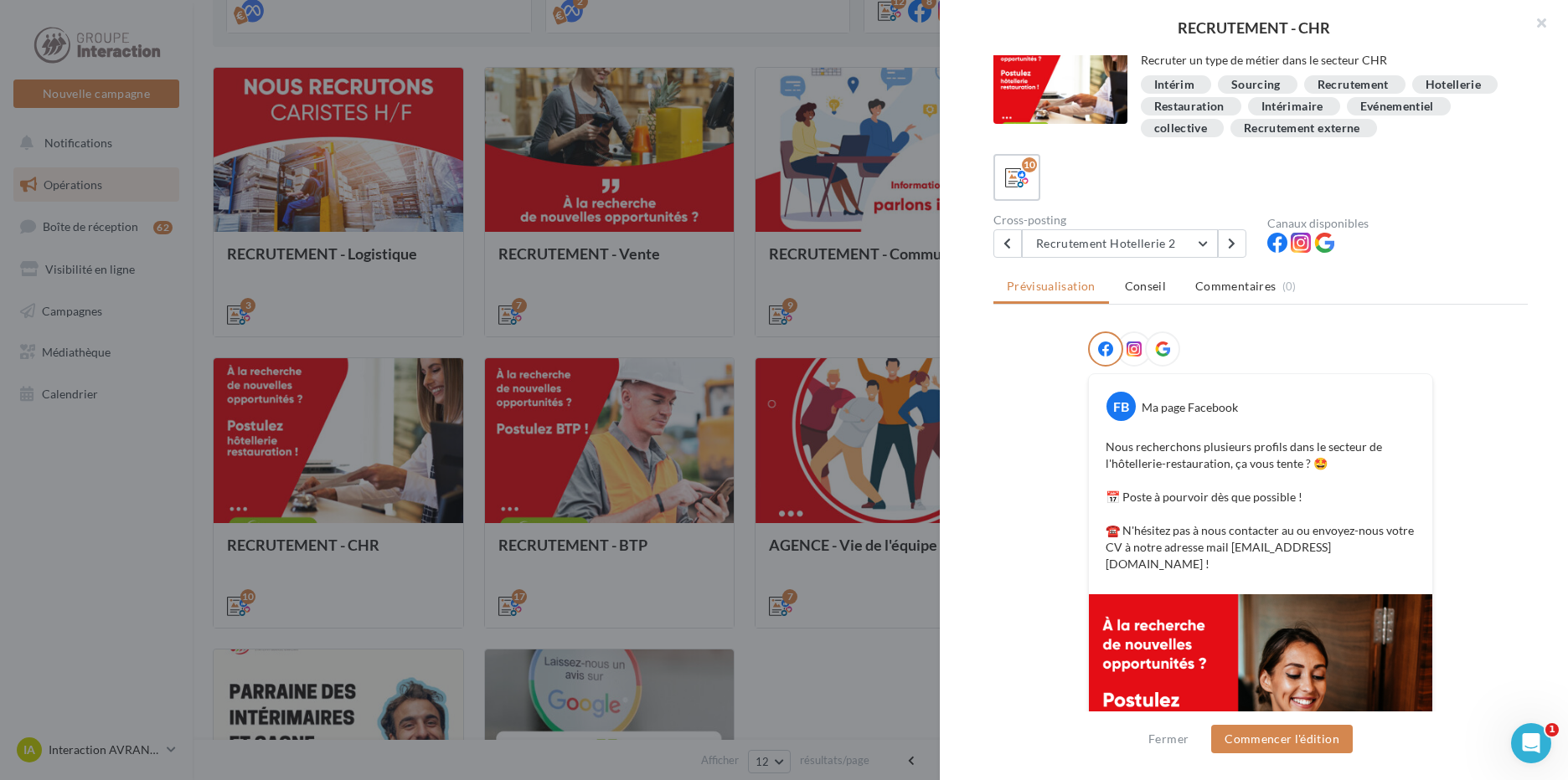
scroll to position [252, 0]
